Goal: Task Accomplishment & Management: Use online tool/utility

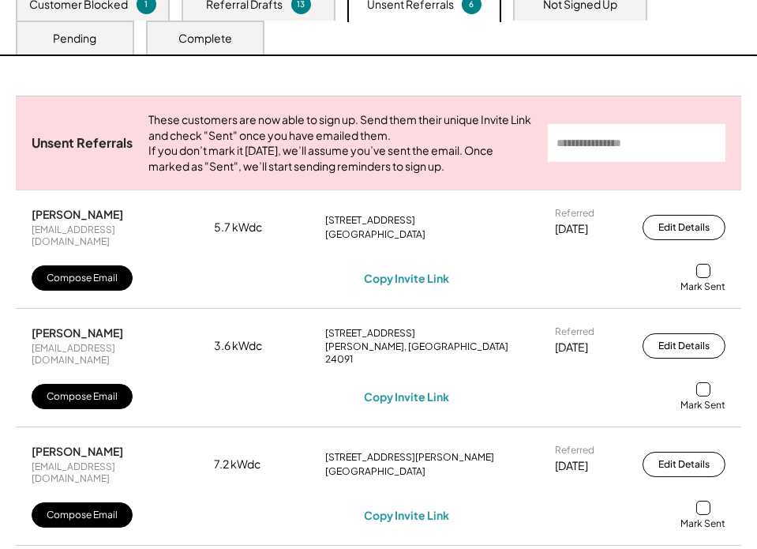
scroll to position [287, 0]
drag, startPoint x: 156, startPoint y: 247, endPoint x: 11, endPoint y: 234, distance: 145.9
click at [11, 234] on div "Unsent Referrals These customers are now able to sign up. Send them their uniqu…" at bounding box center [378, 518] width 757 height 924
copy div "Ledonia Bryson ledoniabryson@gmail.com"
click at [419, 279] on div "Copy Invite Link" at bounding box center [406, 278] width 85 height 14
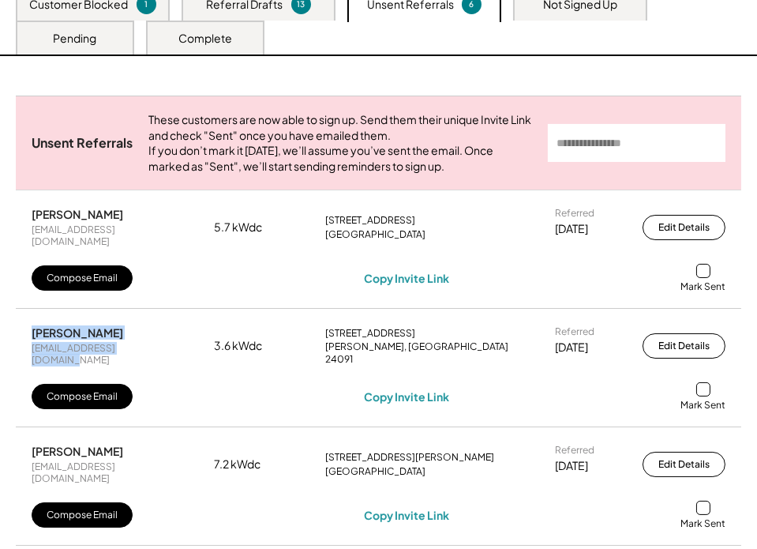
drag, startPoint x: 163, startPoint y: 354, endPoint x: 12, endPoint y: 333, distance: 153.1
click at [12, 337] on div "Unsent Referrals These customers are now able to sign up. Send them their uniqu…" at bounding box center [378, 518] width 757 height 924
copy div "Samuel Steffens papasamtattoo@gmail.com"
click at [392, 389] on div "Copy Invite Link" at bounding box center [406, 396] width 85 height 14
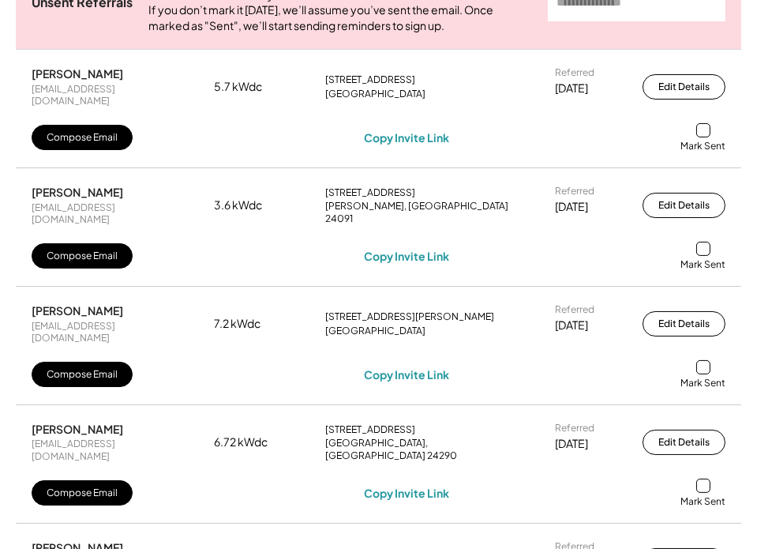
scroll to position [502, 0]
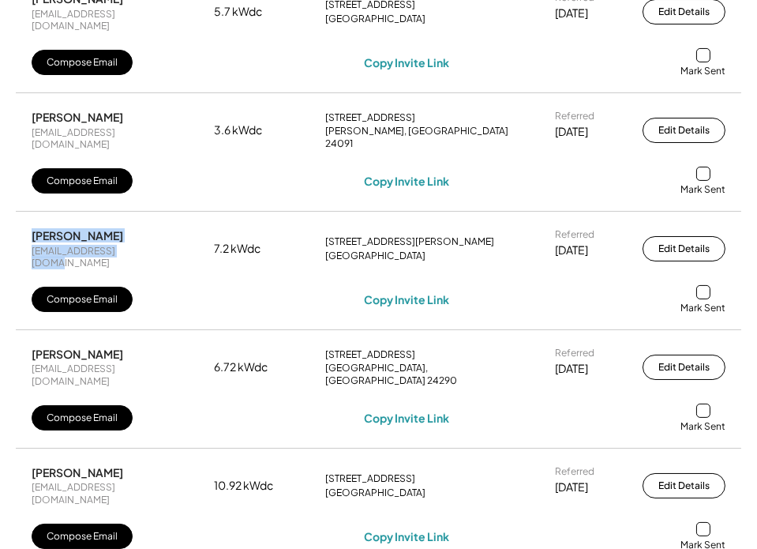
drag, startPoint x: 144, startPoint y: 242, endPoint x: 13, endPoint y: 225, distance: 131.3
click at [13, 225] on div "Unsent Referrals These customers are now able to sign up. Send them their uniqu…" at bounding box center [378, 303] width 757 height 924
copy div "Maurice Naranjo maurice1611@live.com"
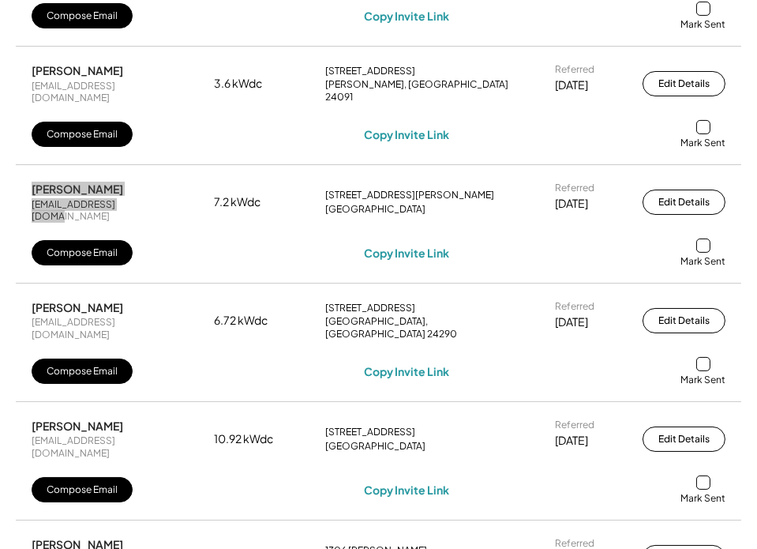
scroll to position [574, 0]
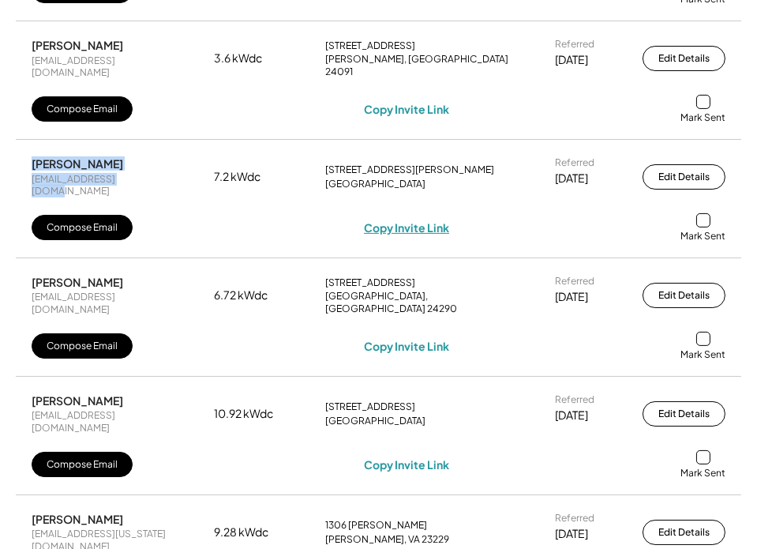
click at [411, 220] on div "Copy Invite Link" at bounding box center [406, 227] width 85 height 14
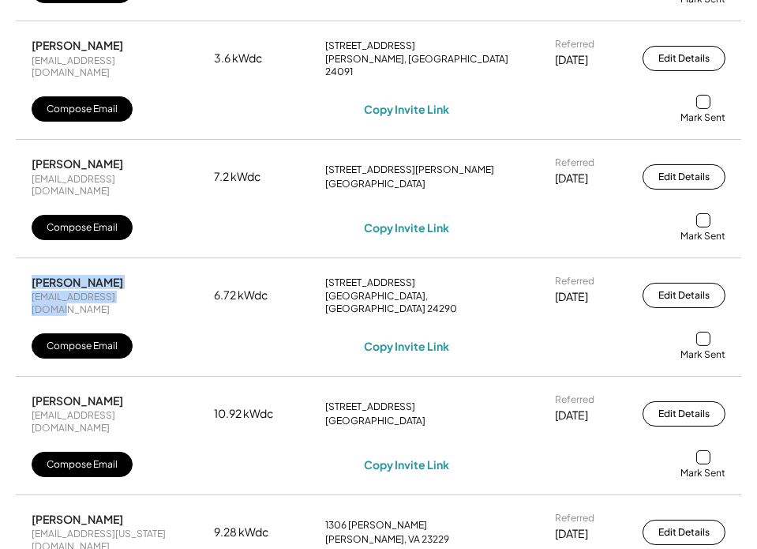
drag, startPoint x: 150, startPoint y: 279, endPoint x: 13, endPoint y: 269, distance: 137.0
click at [13, 269] on div "Unsent Referrals These customers are now able to sign up. Send them their uniqu…" at bounding box center [378, 231] width 757 height 924
copy div "Ronnie Mcmurray rmcmurray@hotmail.com"
drag, startPoint x: 401, startPoint y: 320, endPoint x: 409, endPoint y: 318, distance: 8.1
click at [401, 339] on div "Copy Invite Link" at bounding box center [406, 346] width 85 height 14
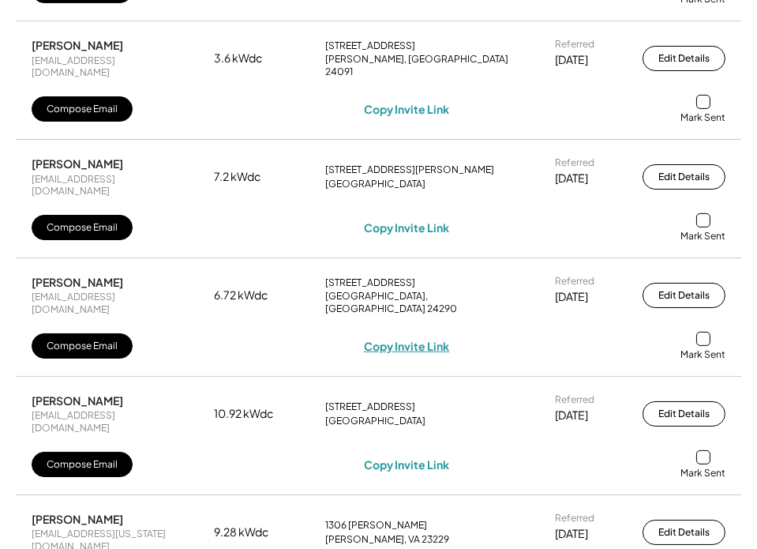
click at [405, 339] on div "Copy Invite Link" at bounding box center [406, 346] width 85 height 14
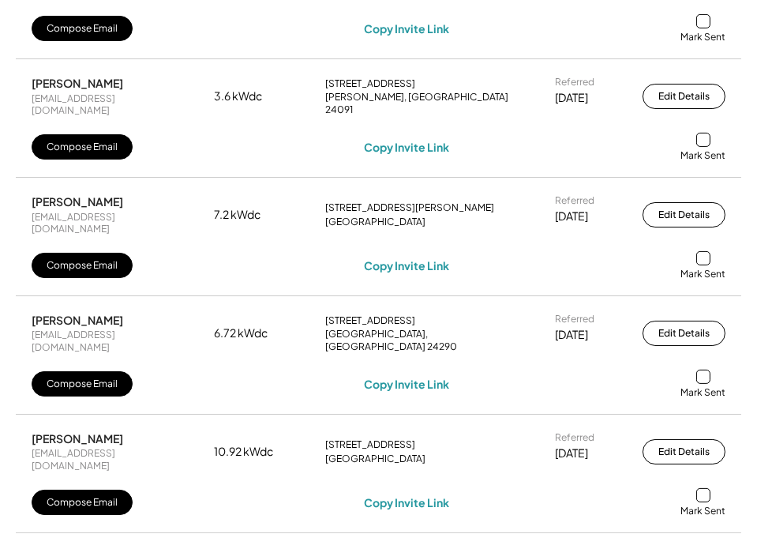
scroll to position [502, 0]
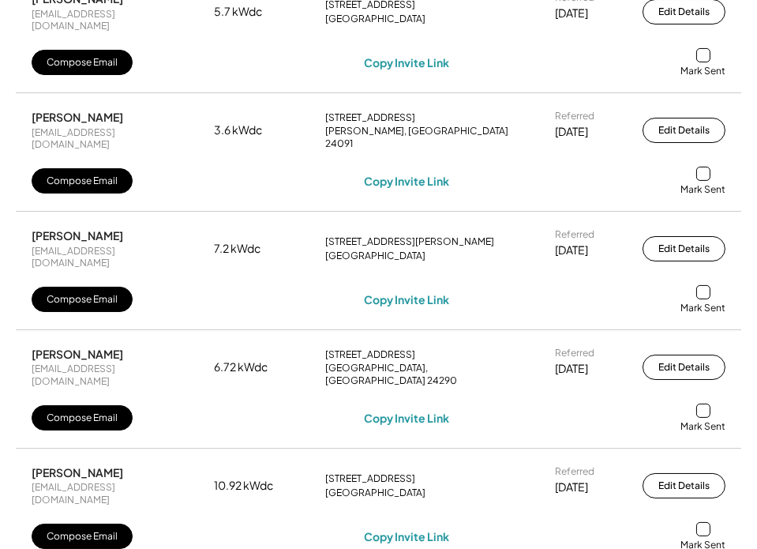
drag, startPoint x: 128, startPoint y: 332, endPoint x: 12, endPoint y: 333, distance: 116.1
click at [12, 333] on div "Unsent Referrals These customers are now able to sign up. Send them their uniqu…" at bounding box center [378, 303] width 757 height 924
copy div "Ronnie Mcmurray"
drag, startPoint x: 121, startPoint y: 226, endPoint x: 22, endPoint y: 229, distance: 98.7
click at [22, 229] on div "Maurice Naranjo maurice1611@live.com 7.2 kWdc 228 Suter St Harrisonburg, VA 228…" at bounding box center [379, 270] width 726 height 117
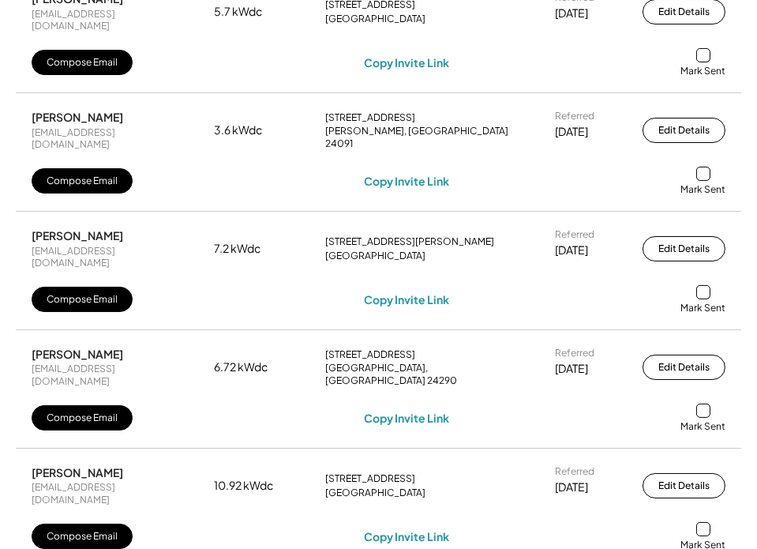
copy div "Maurice Naranjo"
drag, startPoint x: 128, startPoint y: 116, endPoint x: 25, endPoint y: 114, distance: 102.6
click at [25, 114] on div "Samuel Steffens papasamtattoo@gmail.com 3.6 kWdc 2841 Black Ridge Rd SW Floyd, …" at bounding box center [379, 152] width 726 height 117
copy div "Samuel Steffens"
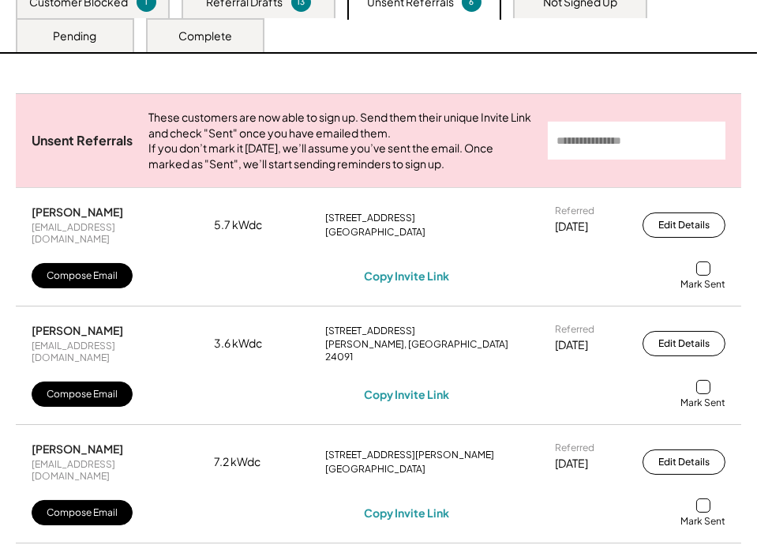
scroll to position [287, 0]
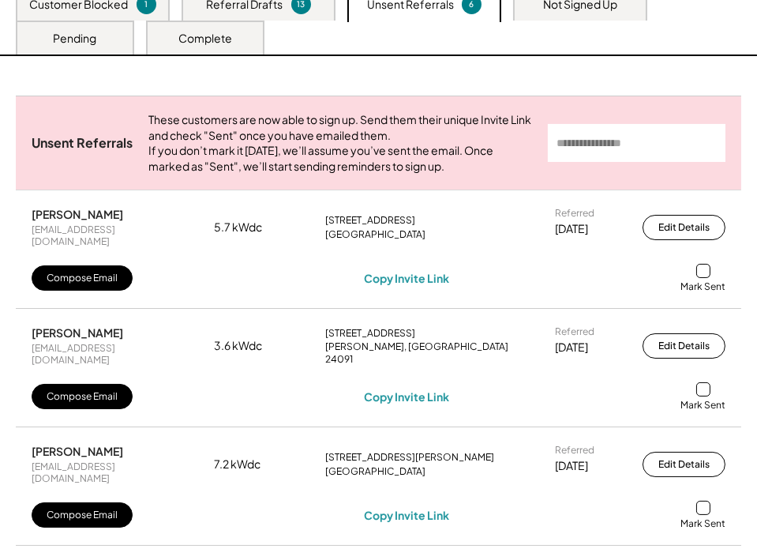
drag, startPoint x: 118, startPoint y: 226, endPoint x: 12, endPoint y: 224, distance: 105.8
click at [12, 224] on div "Unsent Referrals These customers are now able to sign up. Send them their uniqu…" at bounding box center [378, 518] width 757 height 924
copy div "Ledonia Bryson"
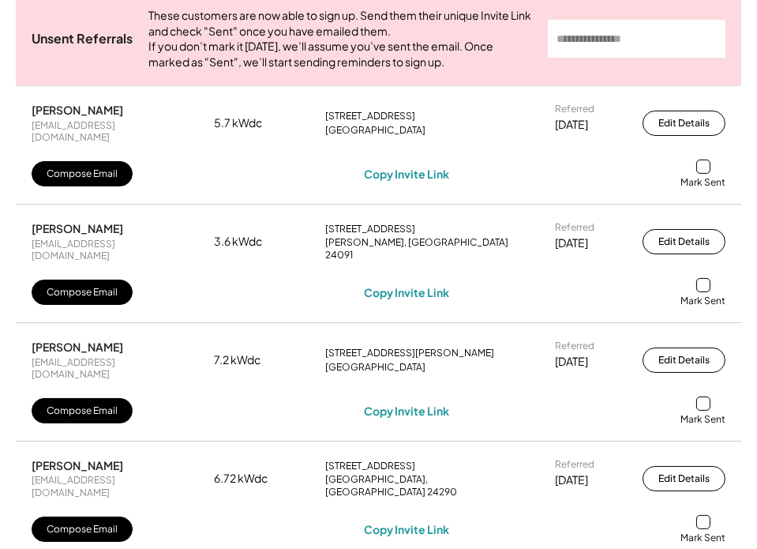
scroll to position [358, 0]
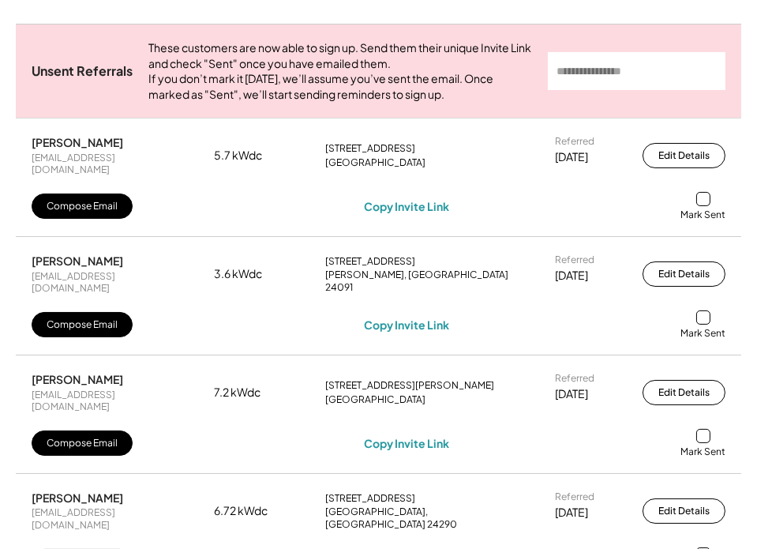
click at [704, 205] on div at bounding box center [703, 199] width 14 height 14
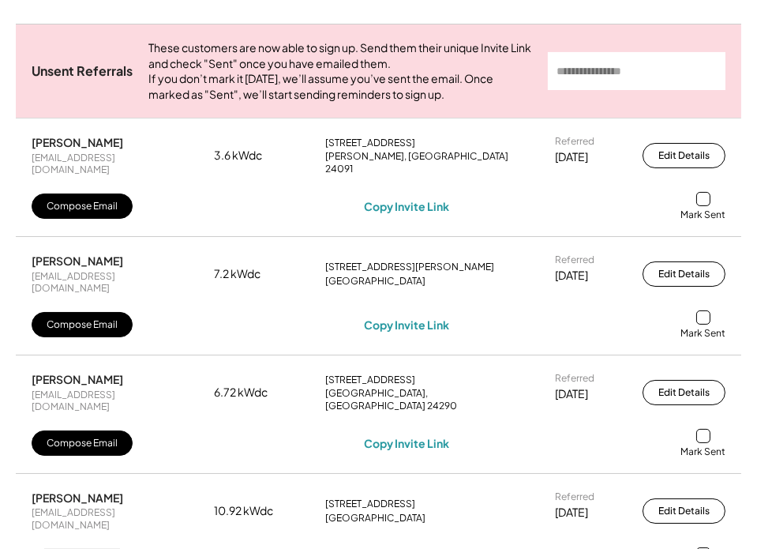
click at [707, 205] on div at bounding box center [703, 199] width 14 height 14
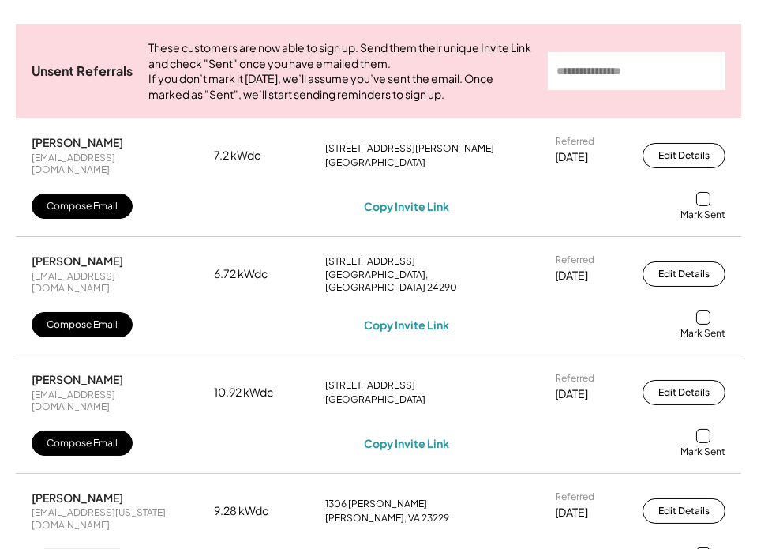
click at [701, 199] on div at bounding box center [703, 199] width 14 height 14
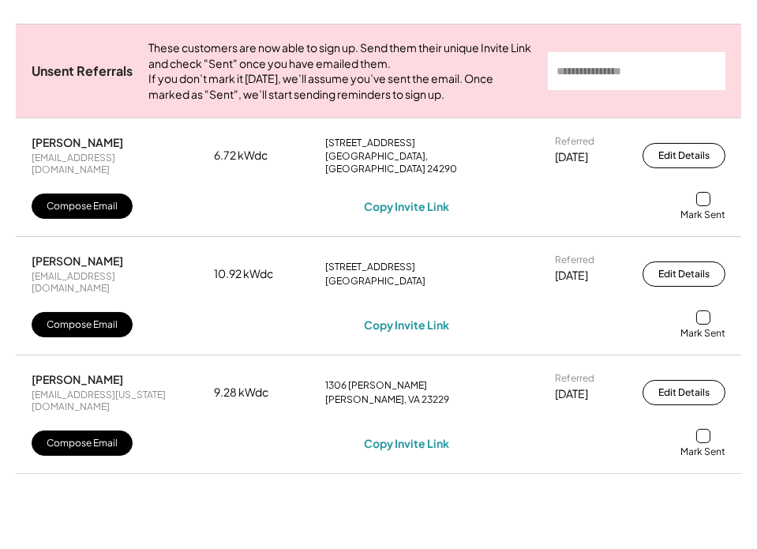
click at [701, 204] on div at bounding box center [703, 199] width 14 height 14
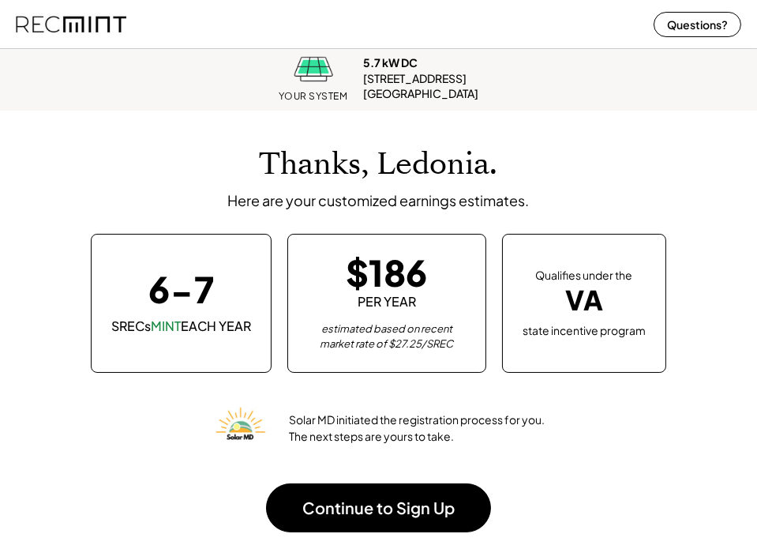
scroll to position [194, 718]
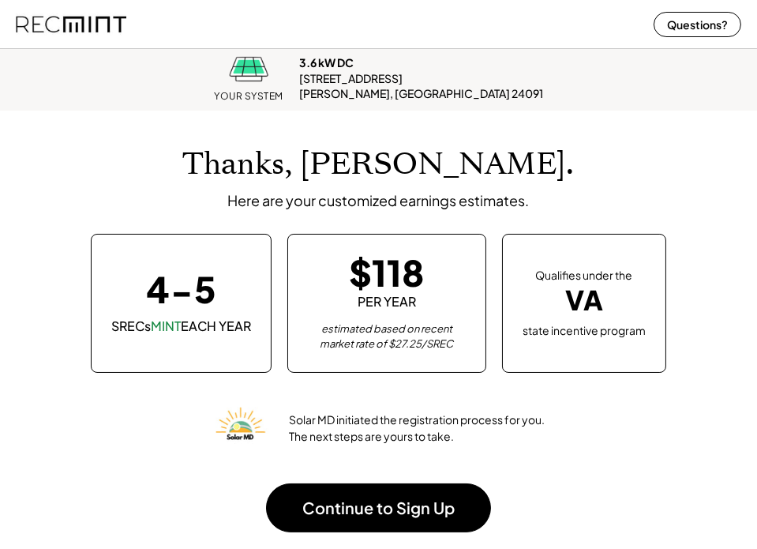
scroll to position [194, 718]
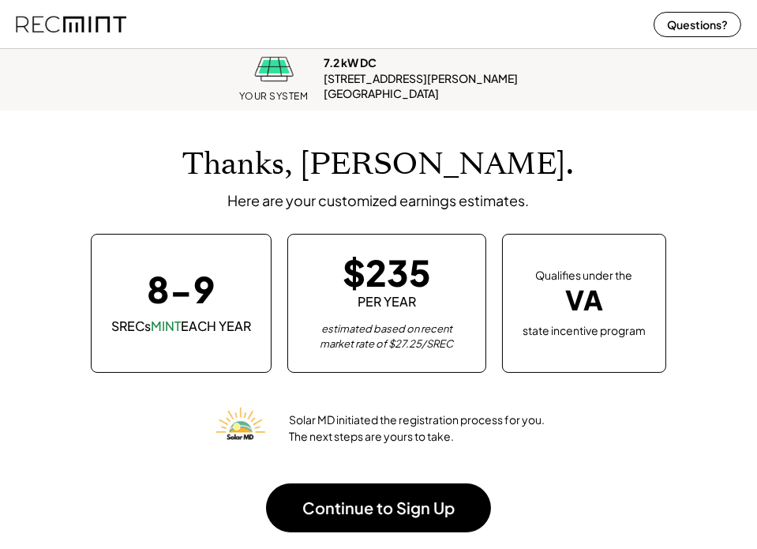
scroll to position [194, 718]
click at [600, 85] on div "YOUR SYSTEM 7.2 kW DC [STREET_ADDRESS][PERSON_NAME] Located in [US_STATE]" at bounding box center [379, 79] width 726 height 64
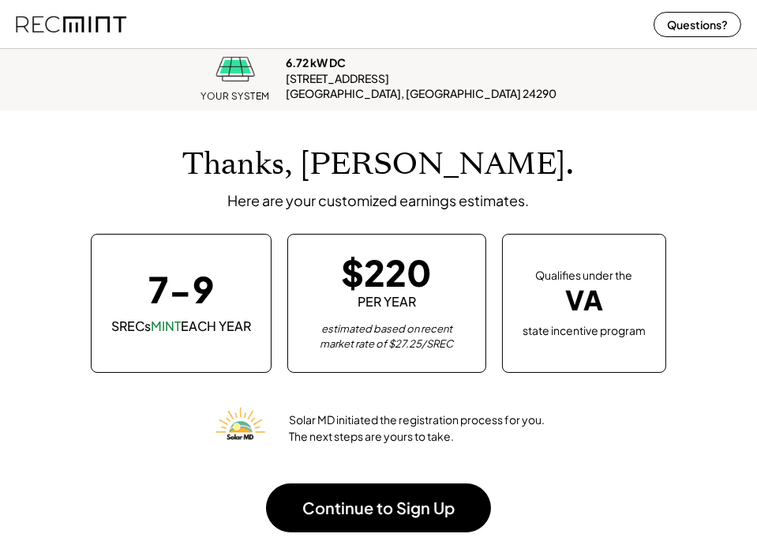
scroll to position [194, 718]
